Goal: Information Seeking & Learning: Learn about a topic

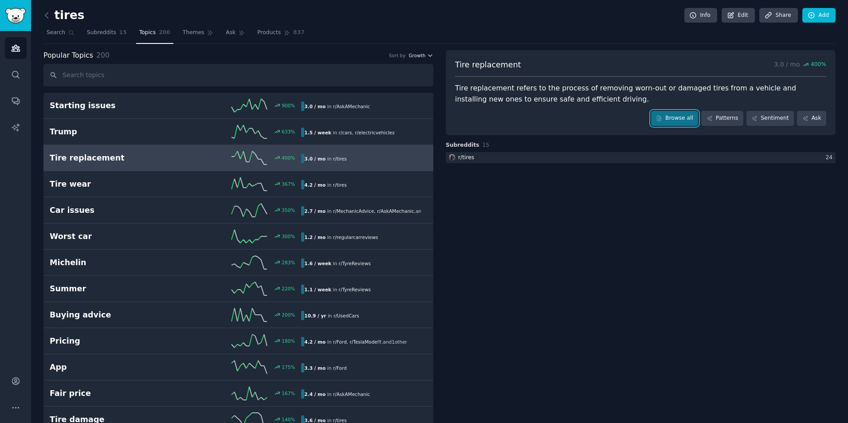
click at [416, 57] on span "Growth" at bounding box center [417, 55] width 17 height 6
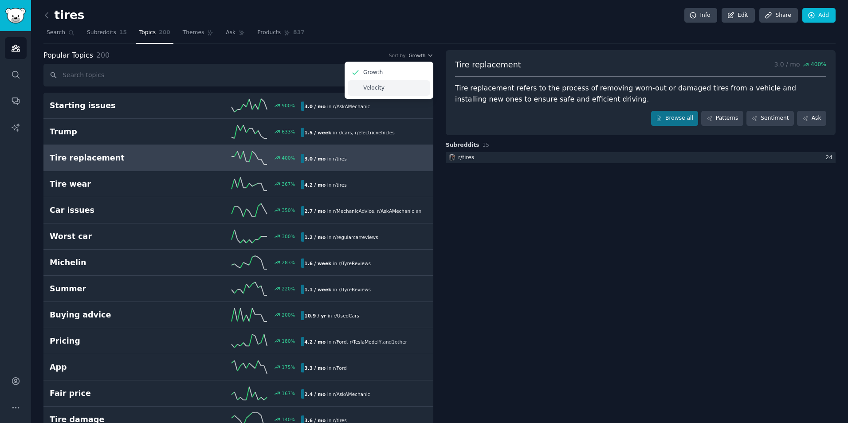
click at [412, 84] on div "Velocity" at bounding box center [389, 88] width 83 height 16
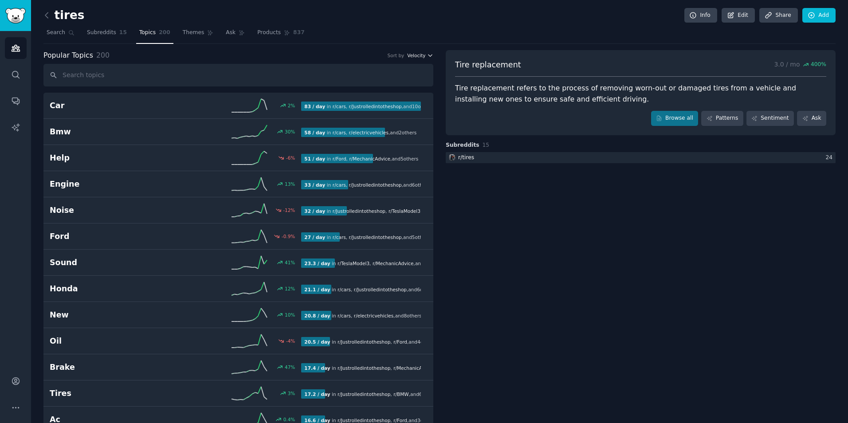
click at [422, 58] on span "Velocity" at bounding box center [416, 55] width 18 height 6
click at [408, 76] on div "Growth" at bounding box center [389, 73] width 83 height 16
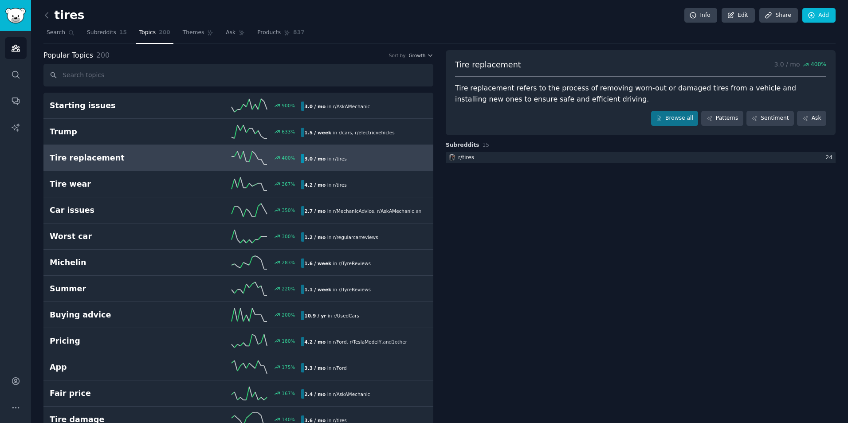
click at [355, 157] on div "3.0 / mo in r/ tires" at bounding box center [361, 158] width 120 height 9
click at [685, 116] on link "Browse all" at bounding box center [674, 118] width 47 height 15
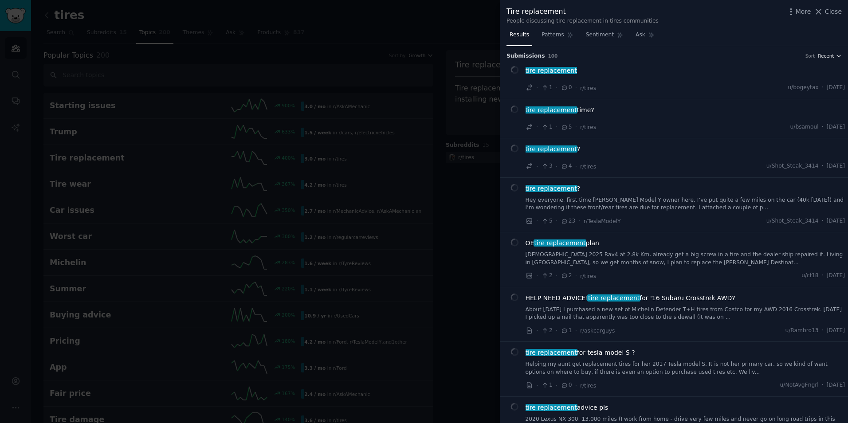
click at [820, 57] on span "Recent" at bounding box center [826, 56] width 16 height 6
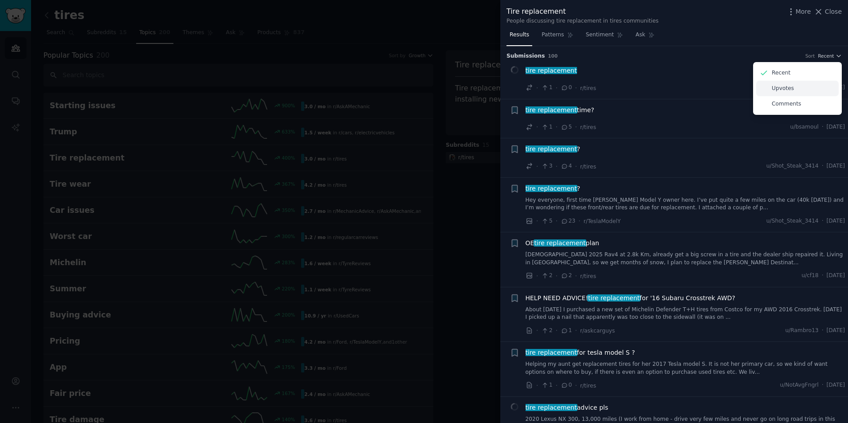
click at [787, 91] on p "Upvotes" at bounding box center [783, 89] width 22 height 8
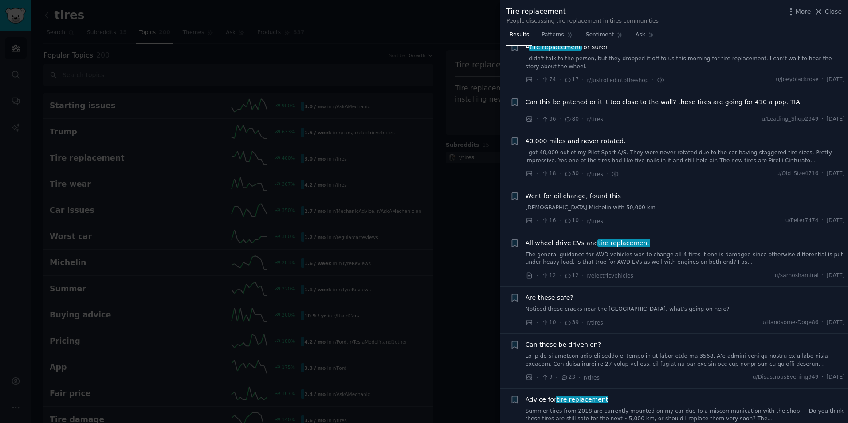
scroll to position [177, 0]
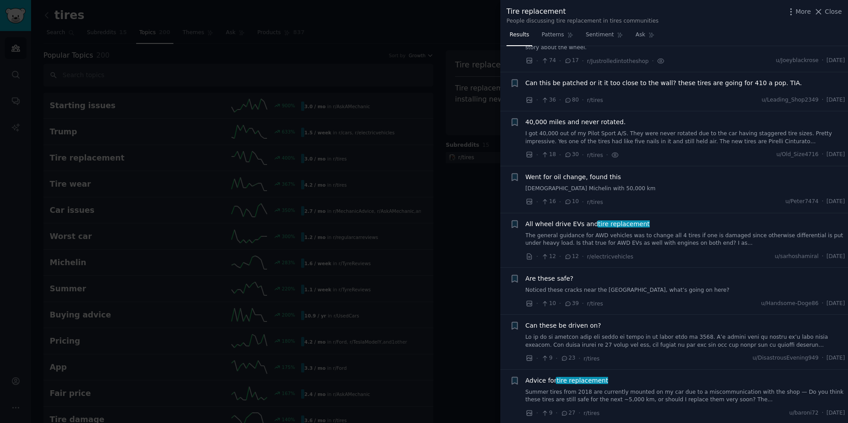
click at [638, 184] on div "Went for oil change, found this [DEMOGRAPHIC_DATA] Michelin with 50,000 km" at bounding box center [686, 183] width 320 height 20
click at [585, 184] on div "Went for oil change, found this [DEMOGRAPHIC_DATA] Michelin with 50,000 km" at bounding box center [686, 183] width 320 height 20
click at [590, 191] on link "[DEMOGRAPHIC_DATA] Michelin with 50,000 km" at bounding box center [686, 189] width 320 height 8
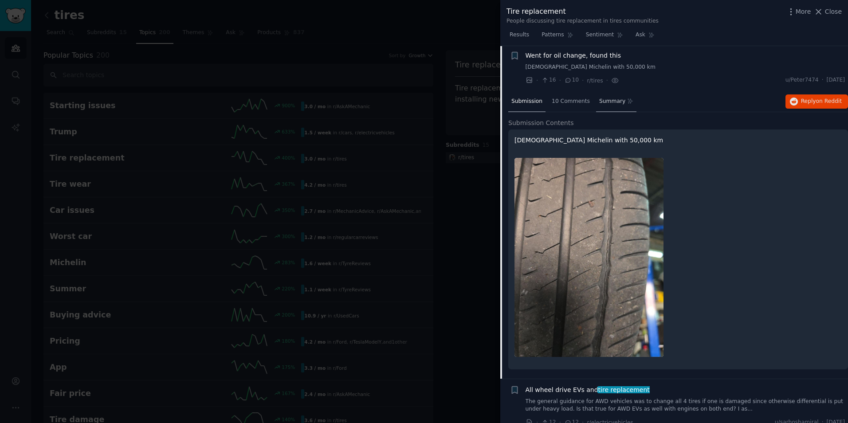
scroll to position [298, 0]
click at [571, 105] on span "10 Comments" at bounding box center [571, 103] width 38 height 8
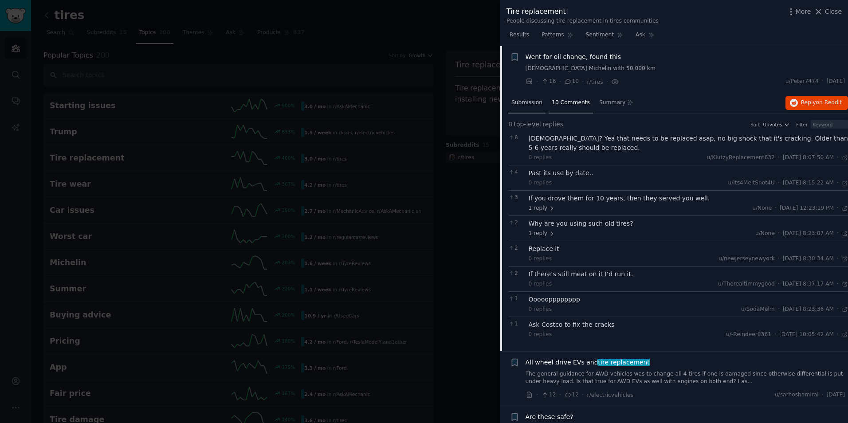
click at [523, 107] on div "Submission" at bounding box center [526, 103] width 37 height 21
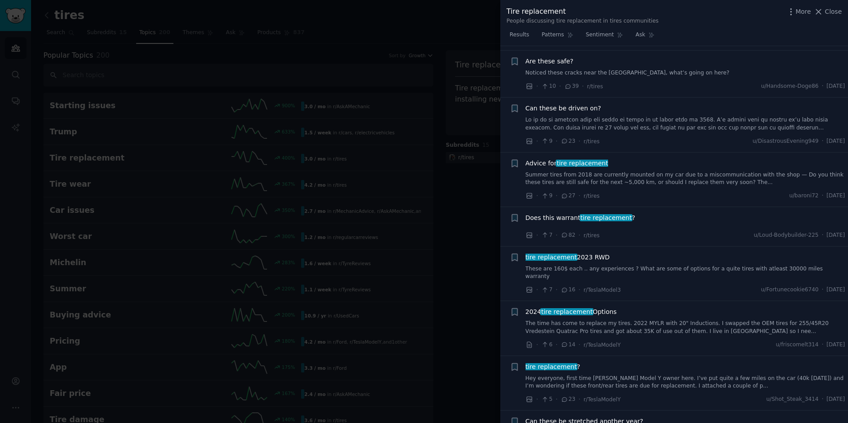
scroll to position [564, 0]
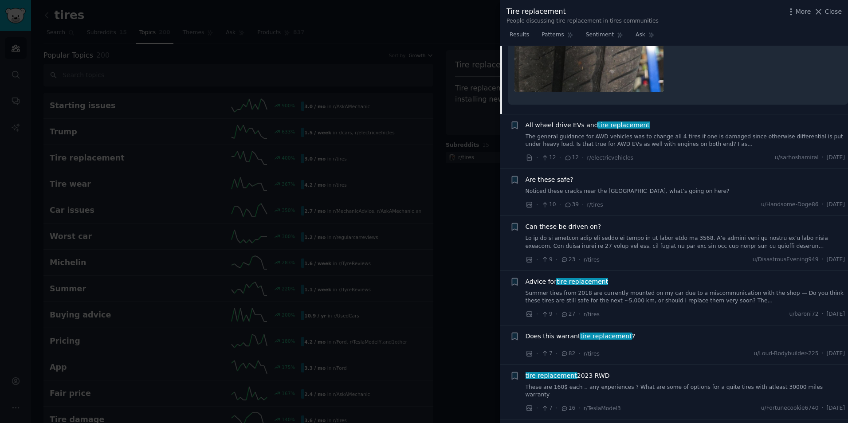
click at [684, 141] on link "The general guidance for AWD vehicles was to change all 4 tires if one is damag…" at bounding box center [686, 141] width 320 height 16
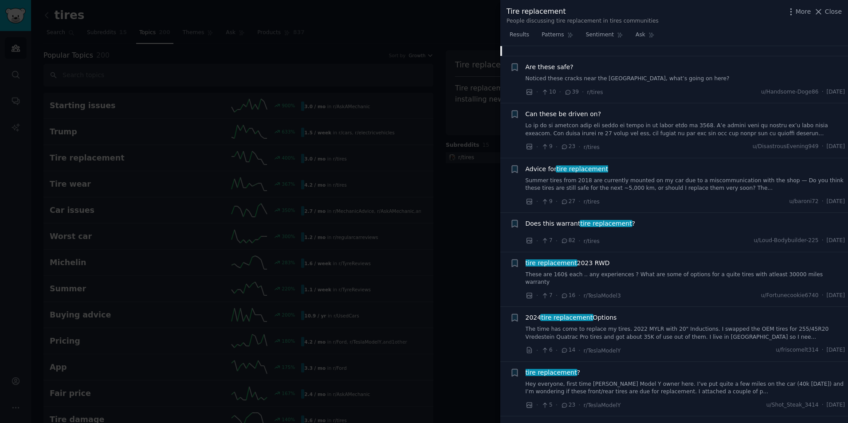
scroll to position [567, 0]
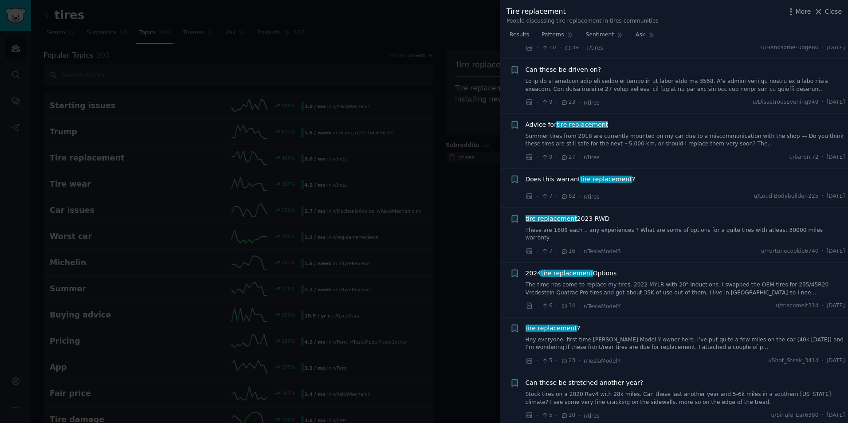
click at [620, 179] on span "tire replacement" at bounding box center [606, 179] width 53 height 7
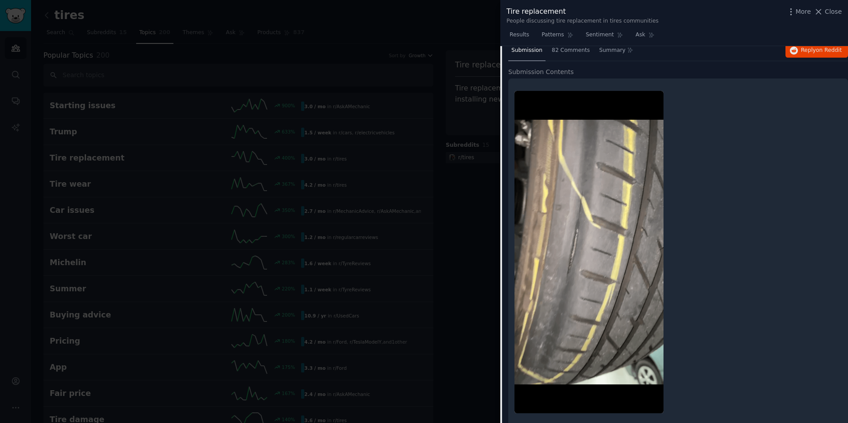
scroll to position [556, 0]
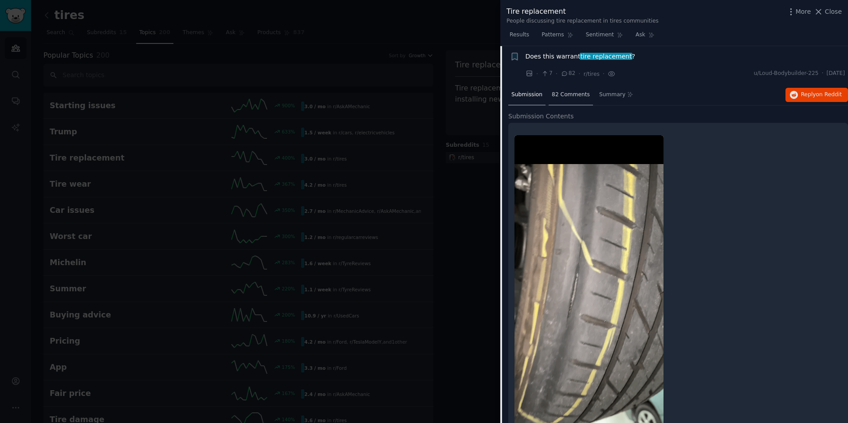
click at [571, 98] on span "82 Comments" at bounding box center [571, 95] width 38 height 8
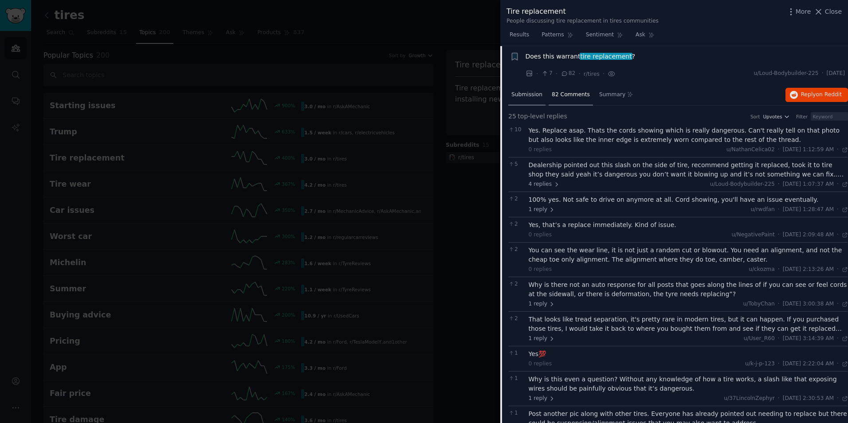
click at [524, 93] on span "Submission" at bounding box center [526, 95] width 31 height 8
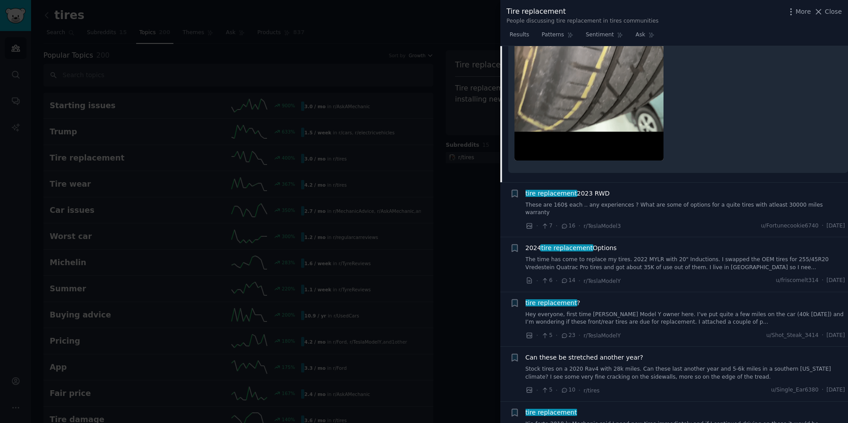
scroll to position [867, 0]
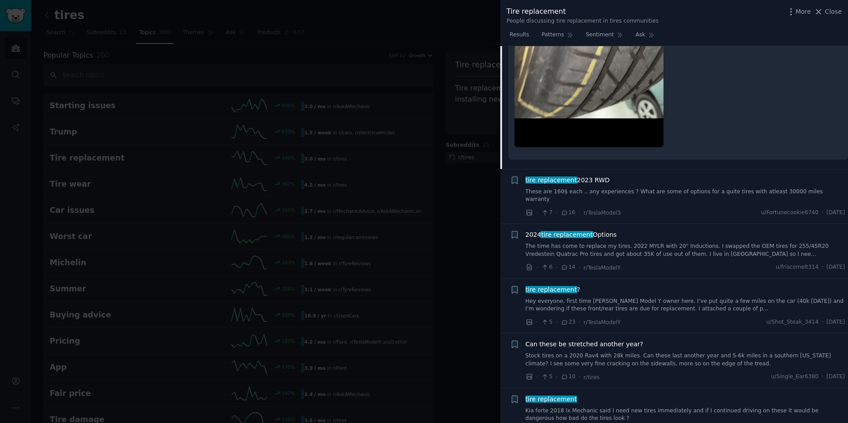
click at [657, 190] on link "These are 160$ each .. any experiences ? What are some of options for a quite t…" at bounding box center [686, 196] width 320 height 16
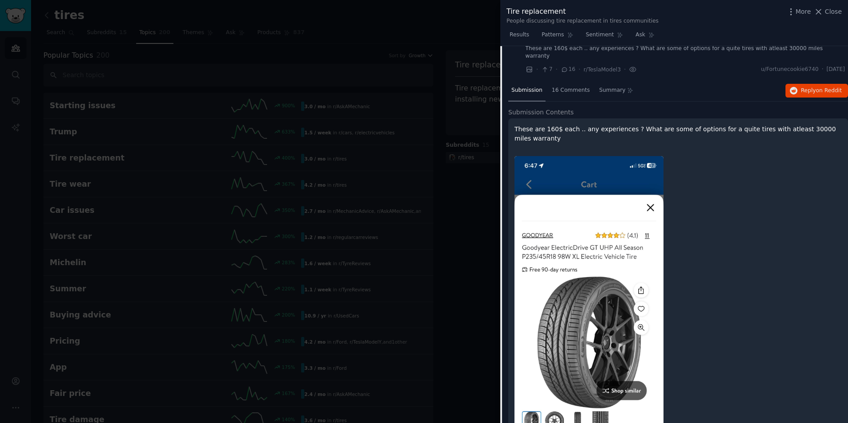
scroll to position [595, 0]
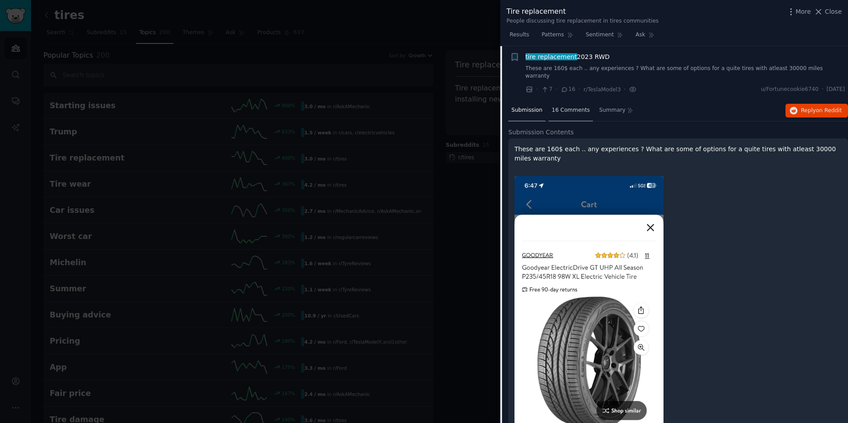
click at [560, 106] on span "16 Comments" at bounding box center [571, 110] width 38 height 8
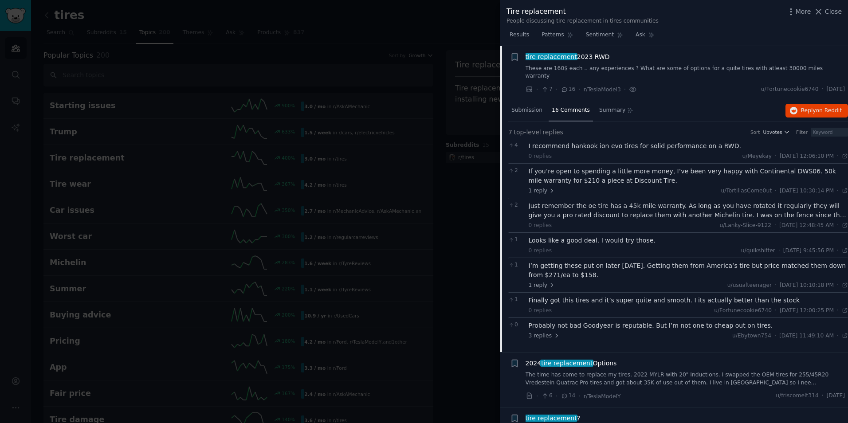
click at [454, 162] on div at bounding box center [424, 211] width 848 height 423
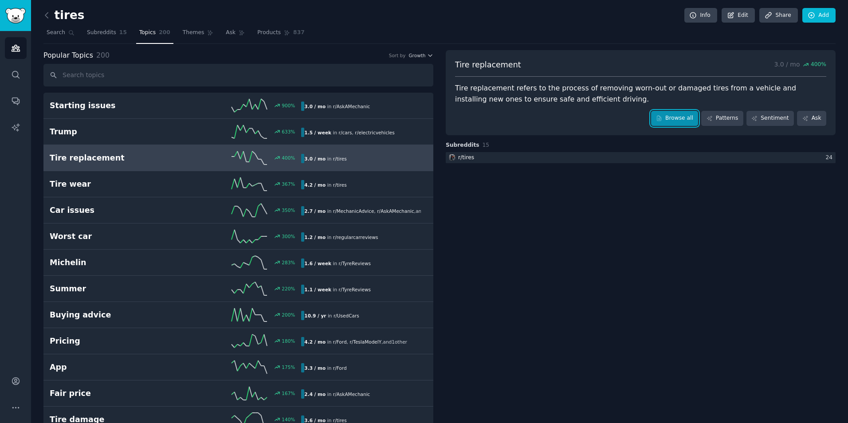
click at [671, 116] on link "Browse all" at bounding box center [674, 118] width 47 height 15
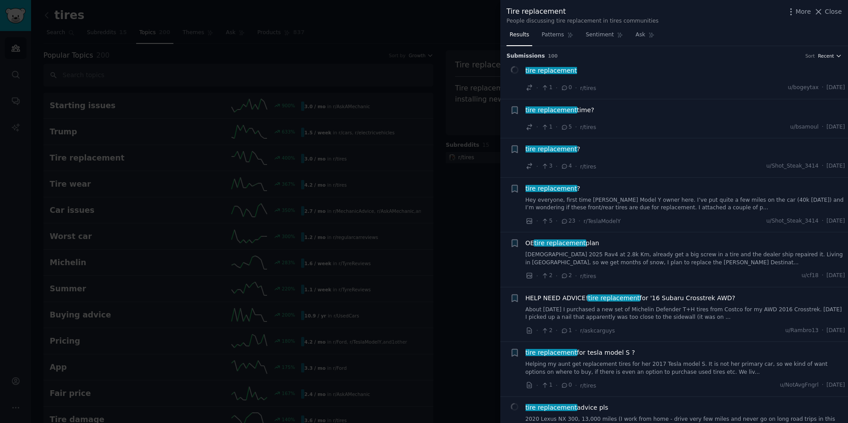
click at [826, 54] on span "Recent" at bounding box center [826, 56] width 16 height 6
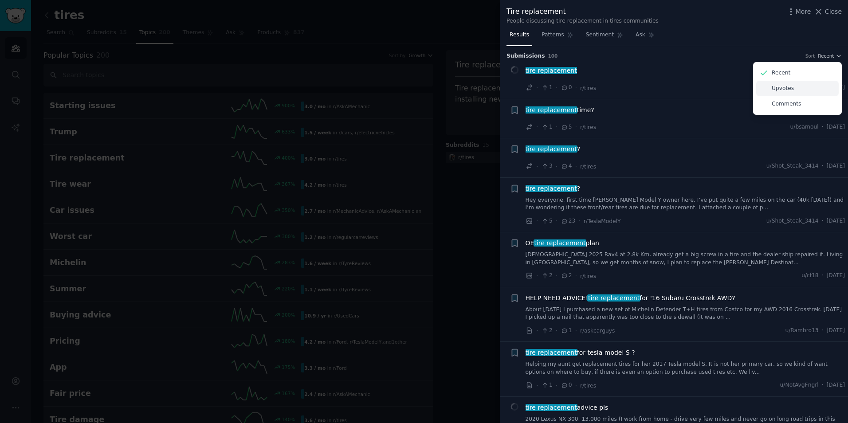
click at [801, 86] on div "Upvotes" at bounding box center [797, 89] width 83 height 16
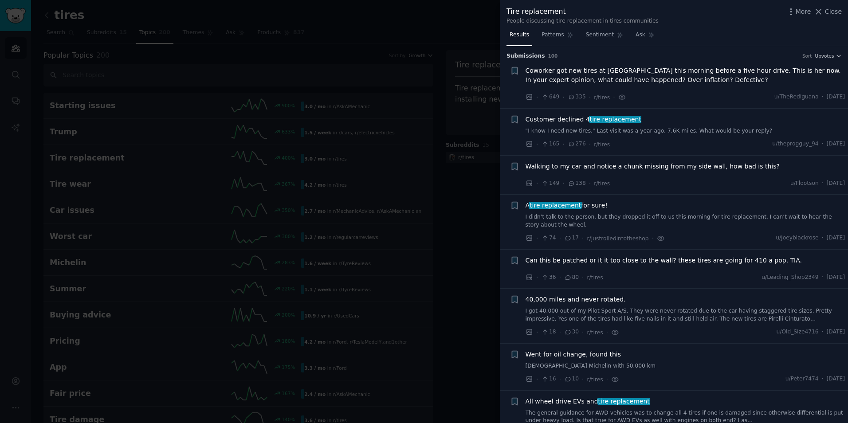
click at [684, 76] on span "Coworker got new tires at [GEOGRAPHIC_DATA] this morning before a five hour dri…" at bounding box center [686, 75] width 320 height 19
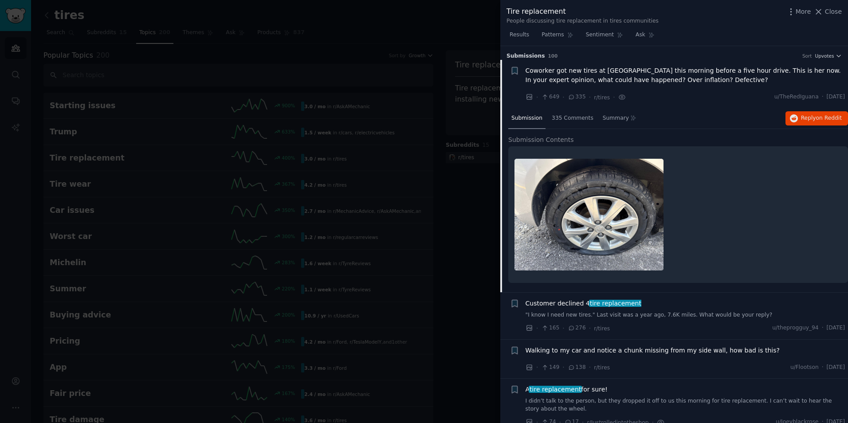
scroll to position [14, 0]
